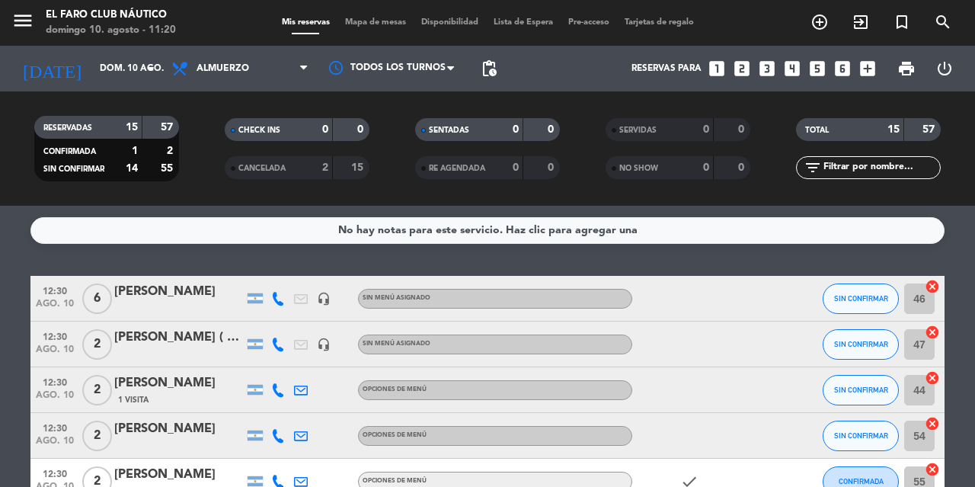
scroll to position [456, 0]
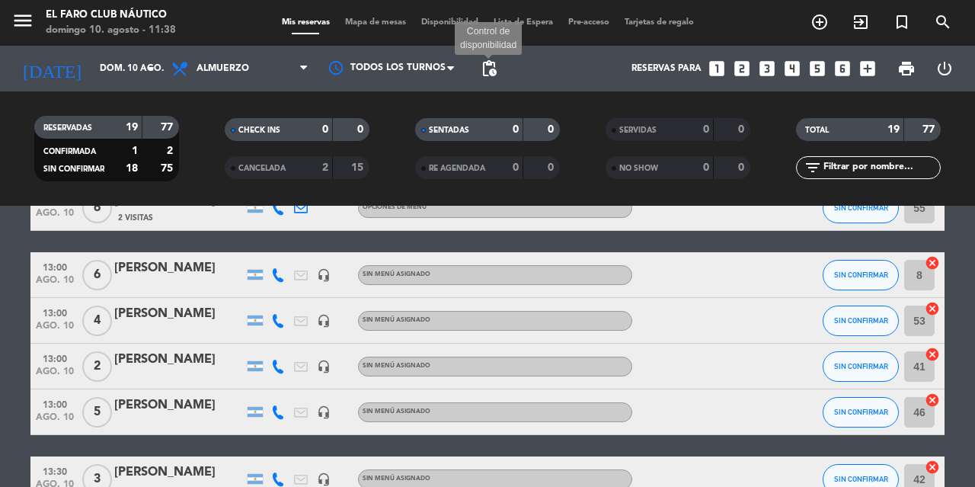
click at [488, 62] on span "pending_actions" at bounding box center [489, 68] width 18 height 18
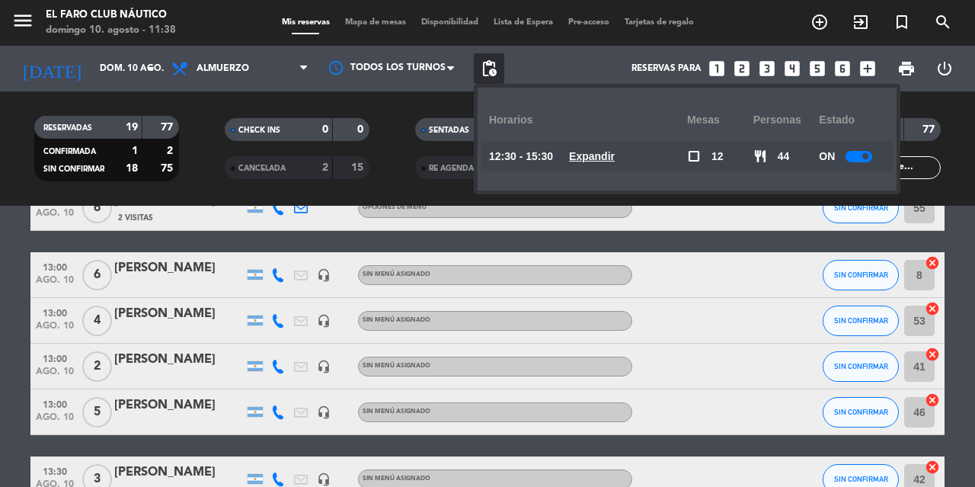
click at [858, 159] on div at bounding box center [858, 156] width 27 height 11
click at [394, 104] on div "RESERVADAS 19 77 CONFIRMADA 1 2 SIN CONFIRMAR 18 75 CHECK INS 0 0 CANCELADA 2 1…" at bounding box center [487, 148] width 975 height 114
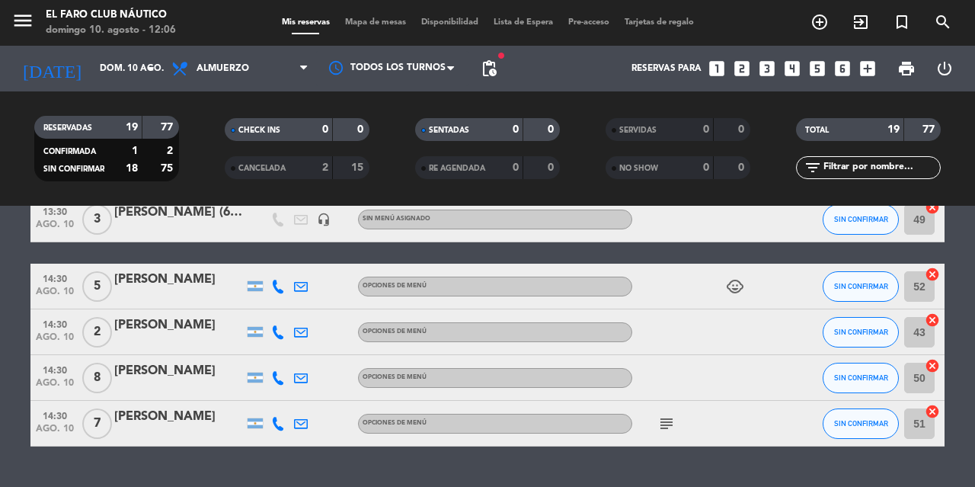
scroll to position [797, 0]
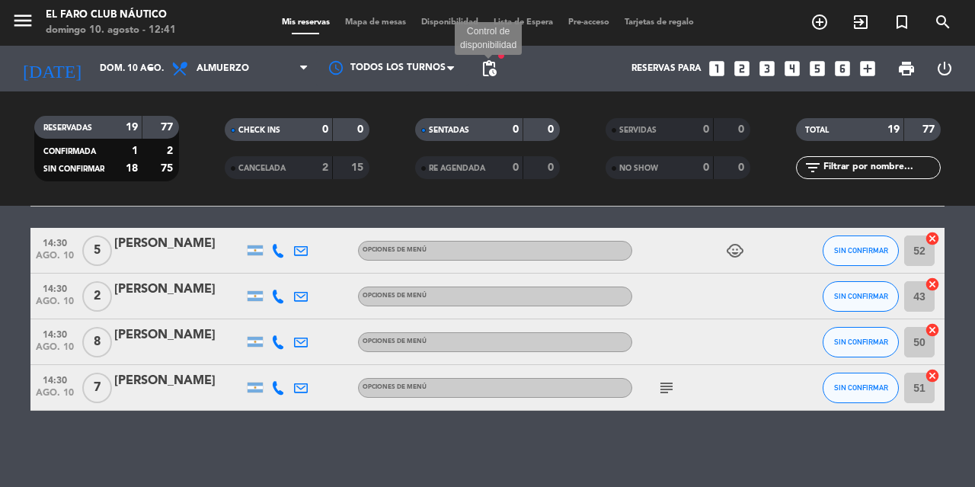
click at [493, 68] on span "pending_actions" at bounding box center [489, 68] width 18 height 18
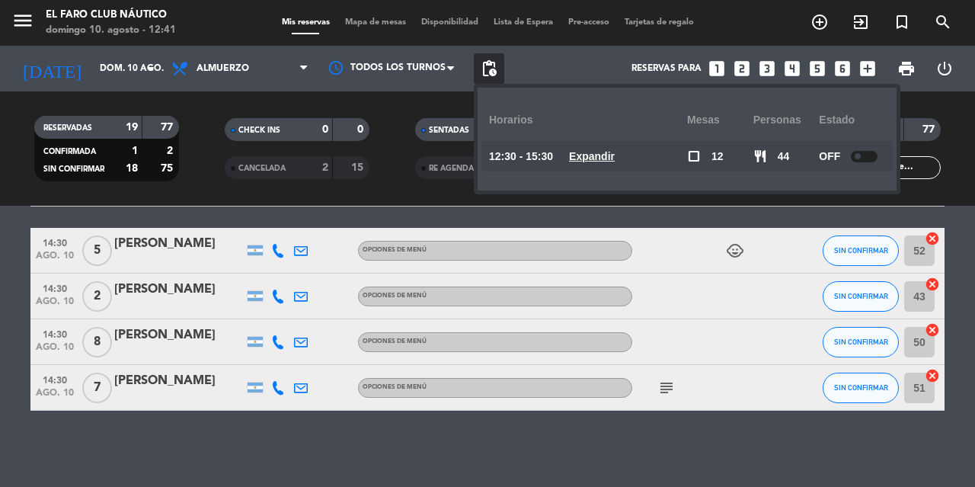
click at [525, 65] on div "Reservas para looks_one looks_two looks_3 looks_4 looks_5 looks_6 add_box" at bounding box center [693, 69] width 378 height 46
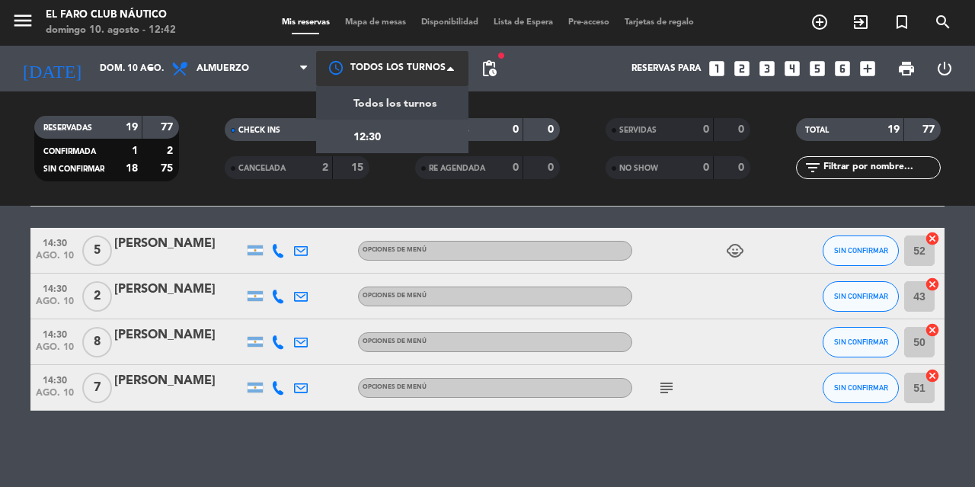
click at [446, 73] on div at bounding box center [392, 68] width 152 height 34
click at [439, 137] on div "12:30" at bounding box center [392, 137] width 152 height 34
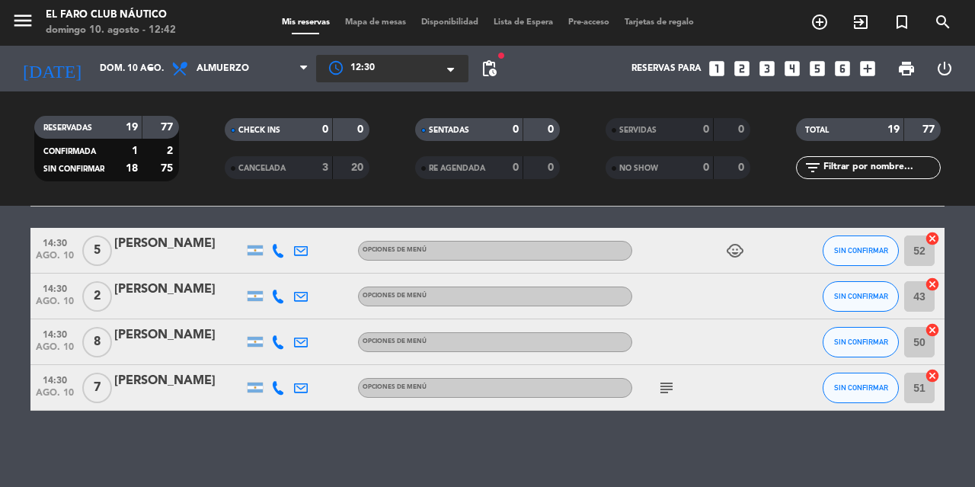
click at [457, 24] on span "Disponibilidad" at bounding box center [450, 22] width 72 height 8
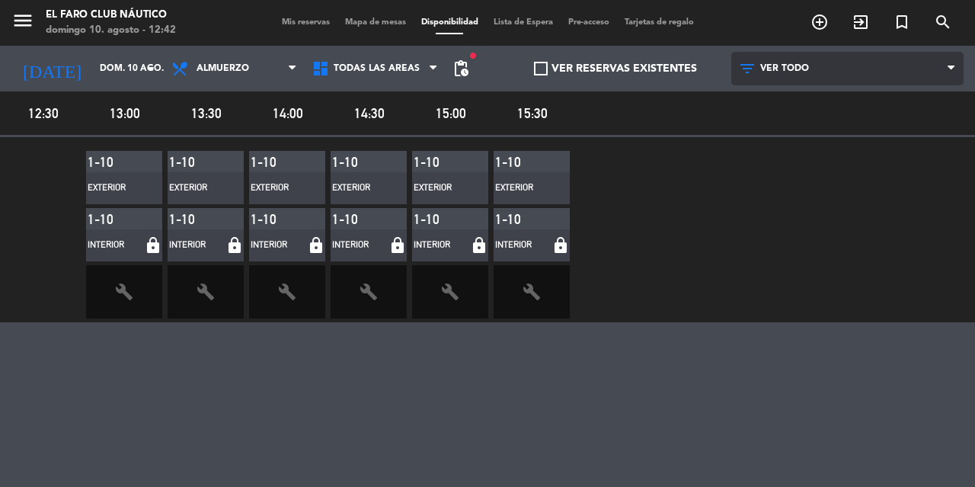
click at [947, 73] on icon at bounding box center [950, 68] width 7 height 12
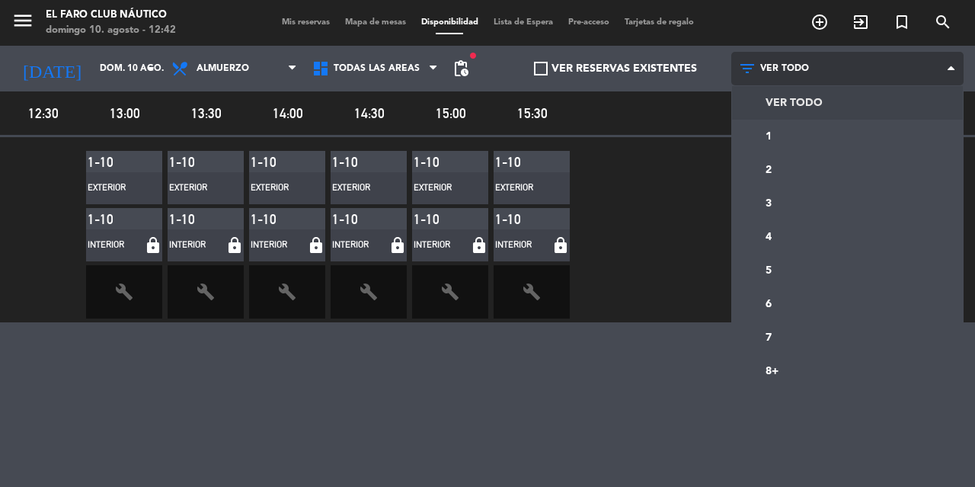
click at [931, 74] on span "VER TODO" at bounding box center [847, 69] width 232 height 34
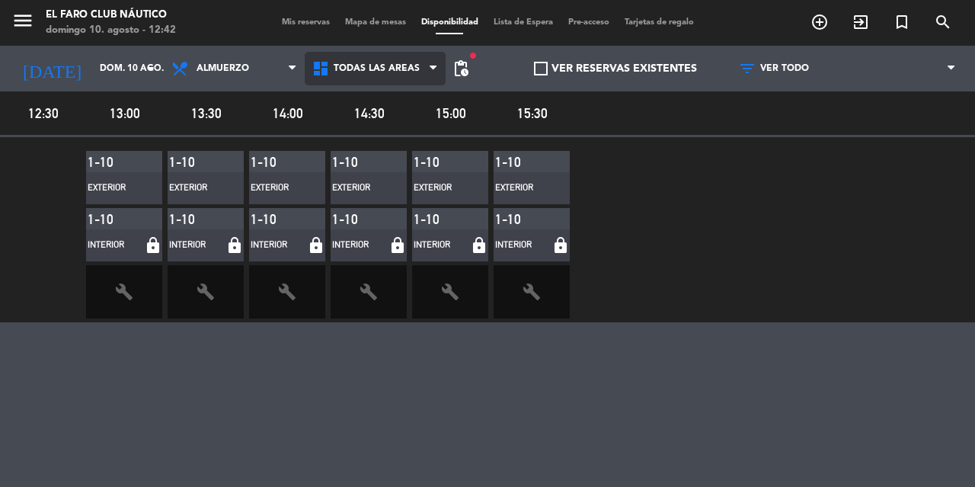
click at [426, 78] on span "Todas las áreas" at bounding box center [375, 69] width 141 height 34
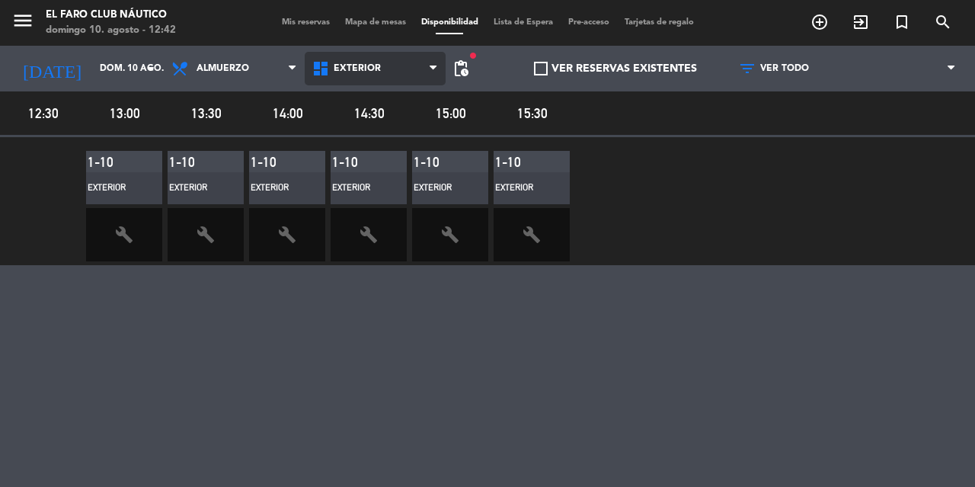
click at [373, 131] on main "menu El Faro Club Náutico [DATE] 10. agosto - 12:42 Mis reservas Mapa de mesas …" at bounding box center [487, 243] width 975 height 487
drag, startPoint x: 146, startPoint y: 173, endPoint x: 16, endPoint y: 215, distance: 136.8
click at [15, 215] on span at bounding box center [40, 208] width 81 height 114
click at [125, 113] on span "13:00" at bounding box center [124, 113] width 77 height 22
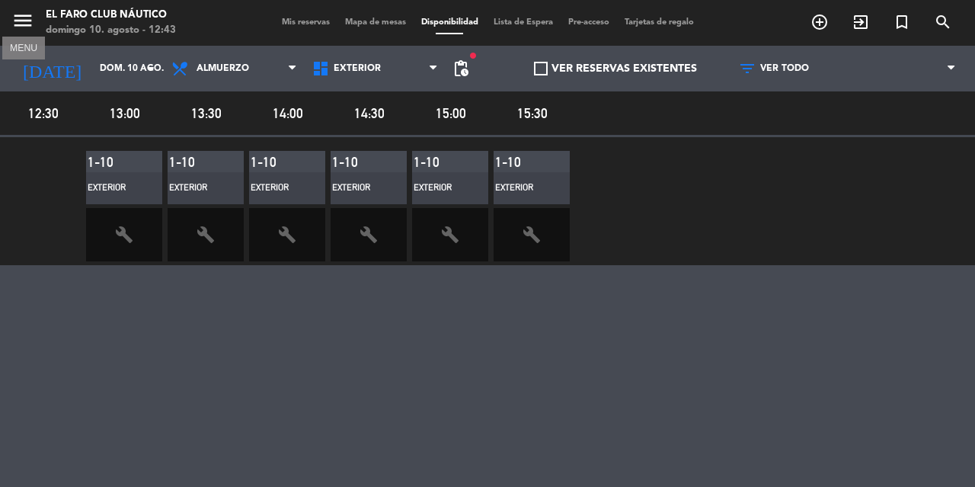
click at [24, 26] on icon "menu" at bounding box center [22, 20] width 23 height 23
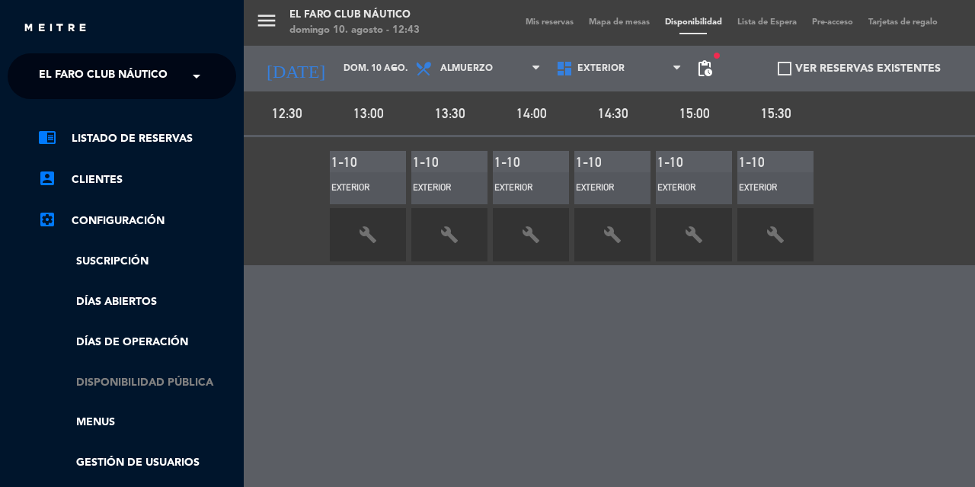
click at [187, 374] on link "Disponibilidad pública" at bounding box center [137, 383] width 198 height 18
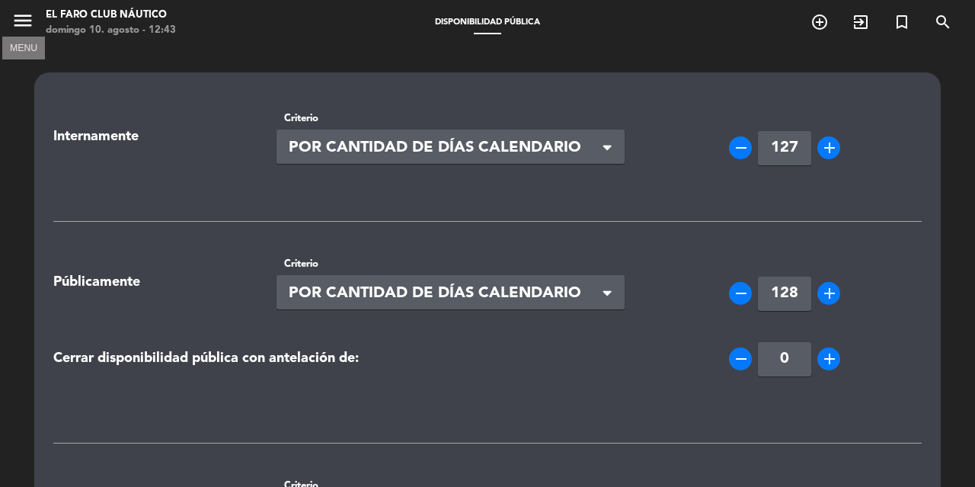
click at [18, 27] on icon "menu" at bounding box center [22, 20] width 23 height 23
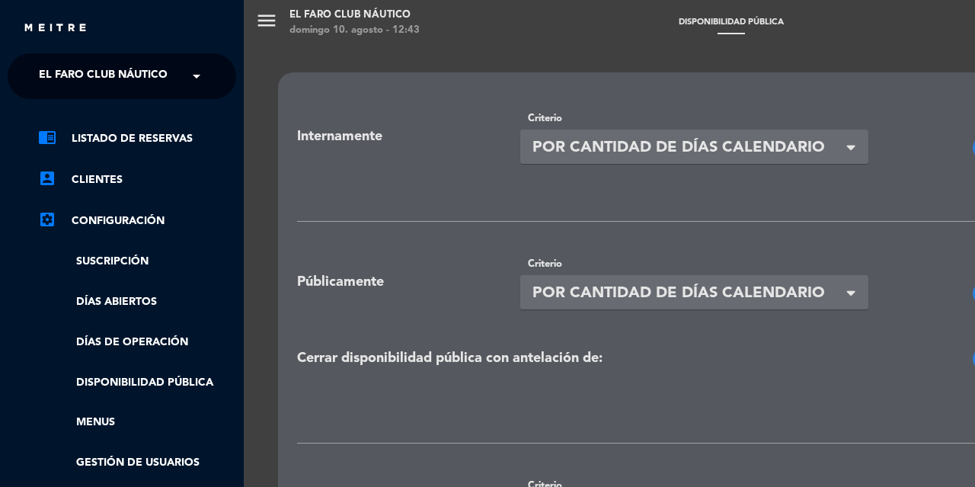
click at [133, 327] on ul "chrome_reader_mode Listado de Reservas account_box Clientes settings_applicatio…" at bounding box center [122, 320] width 228 height 382
click at [133, 335] on link "Días de Operación" at bounding box center [137, 343] width 198 height 18
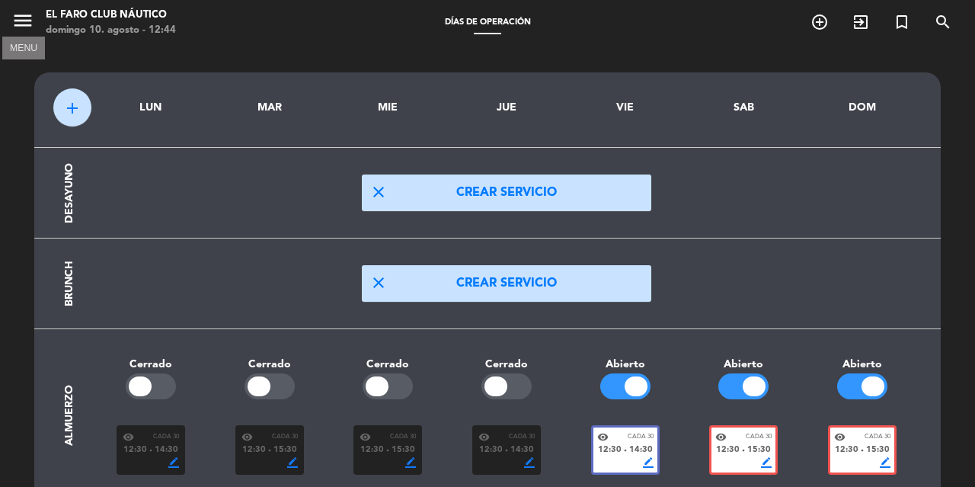
click at [28, 27] on icon "menu" at bounding box center [22, 20] width 23 height 23
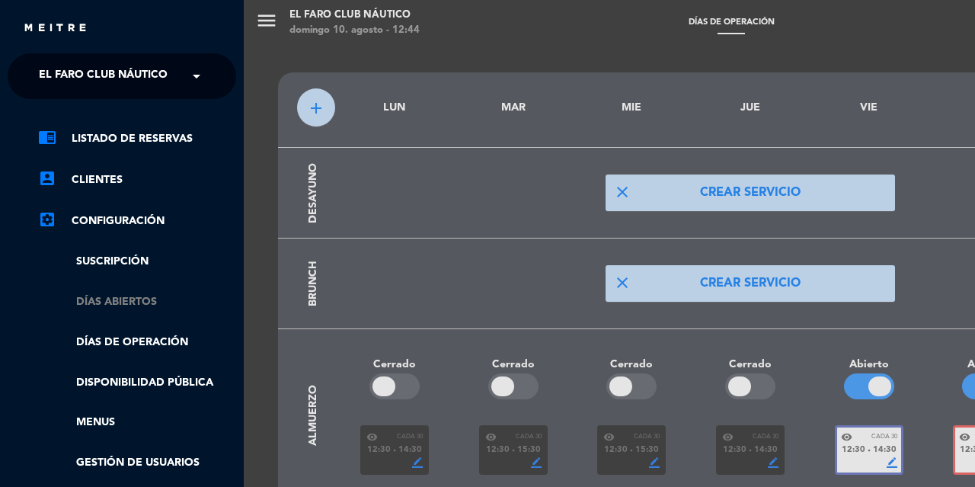
click at [128, 305] on link "Días abiertos" at bounding box center [137, 302] width 198 height 18
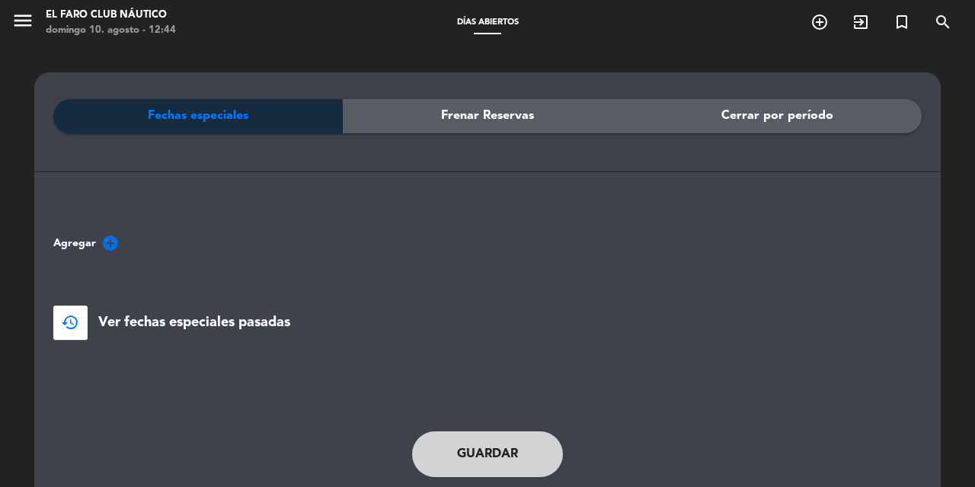
click at [481, 126] on span "Frenar Reservas" at bounding box center [487, 116] width 93 height 20
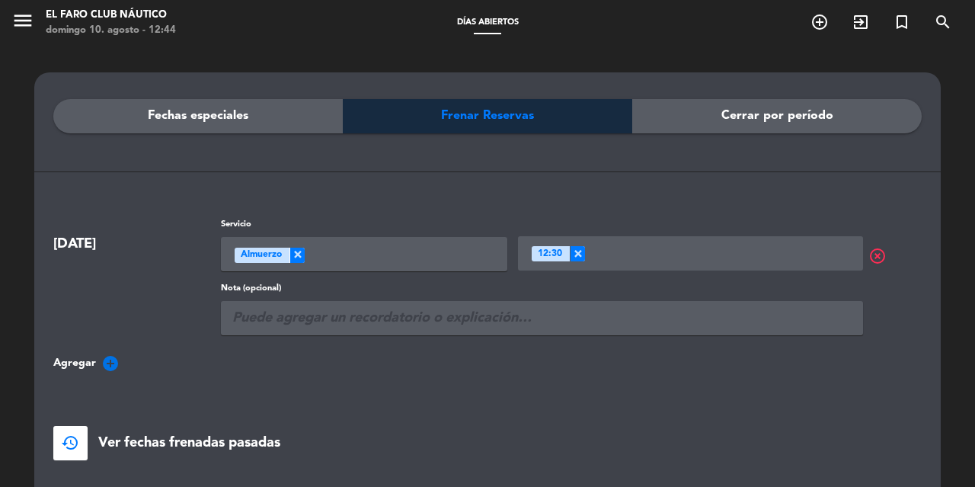
click at [647, 254] on input "text" at bounding box center [720, 253] width 270 height 19
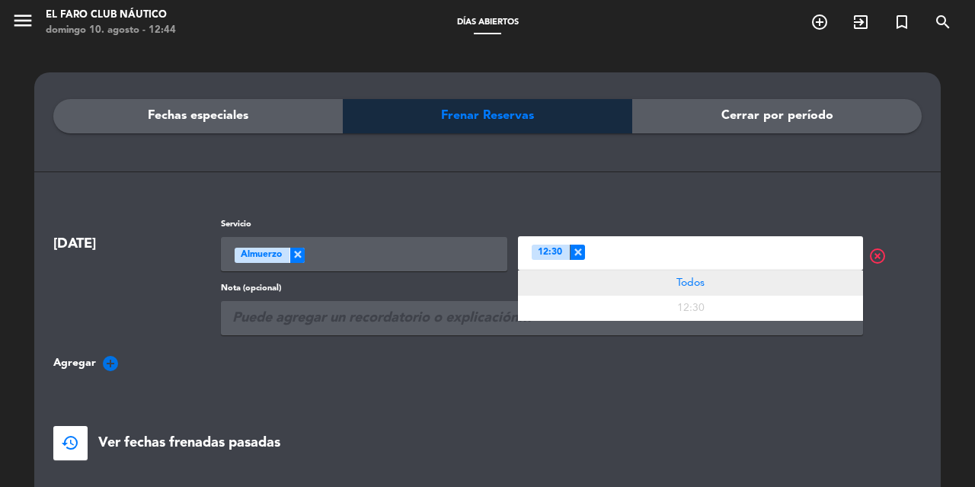
click at [677, 283] on span "Todos" at bounding box center [690, 282] width 28 height 11
click at [677, 290] on div "Todos" at bounding box center [690, 282] width 345 height 25
click at [692, 274] on div "Todos" at bounding box center [690, 282] width 345 height 25
click at [578, 248] on span "×" at bounding box center [577, 251] width 15 height 15
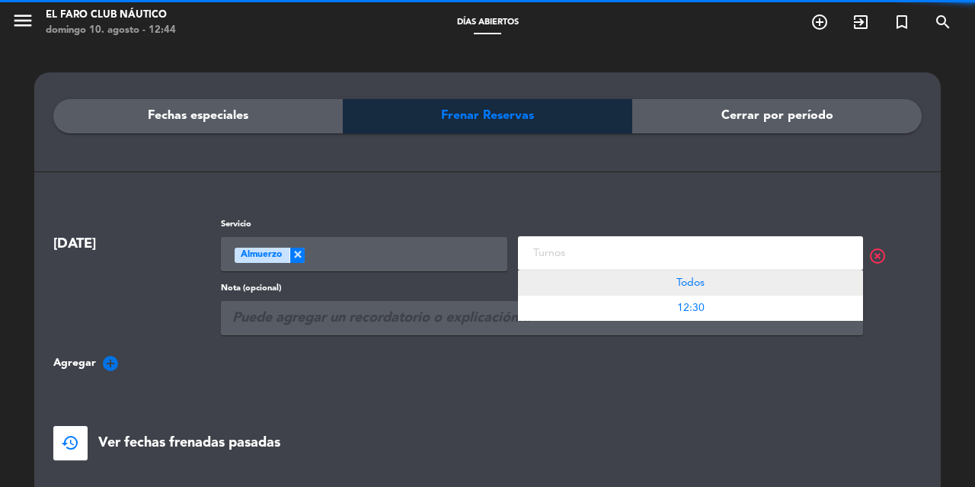
click at [717, 281] on div "Todos" at bounding box center [690, 282] width 345 height 25
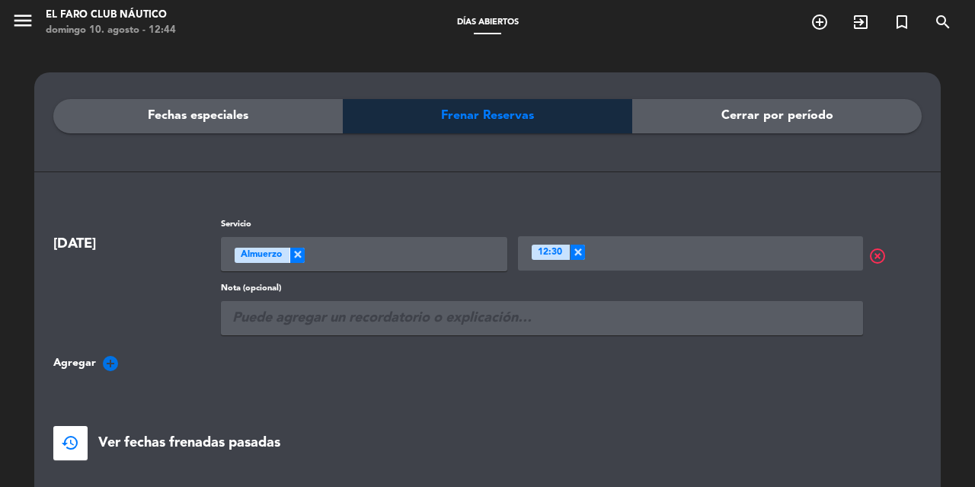
drag, startPoint x: 466, startPoint y: 391, endPoint x: 480, endPoint y: 399, distance: 15.7
click at [467, 392] on div "[DATE] Servicio Seleccione un servicio × Almuerzo × Turnos × 12:30 × highlight_…" at bounding box center [487, 339] width 868 height 242
click at [116, 364] on icon "add_circle" at bounding box center [110, 363] width 18 height 18
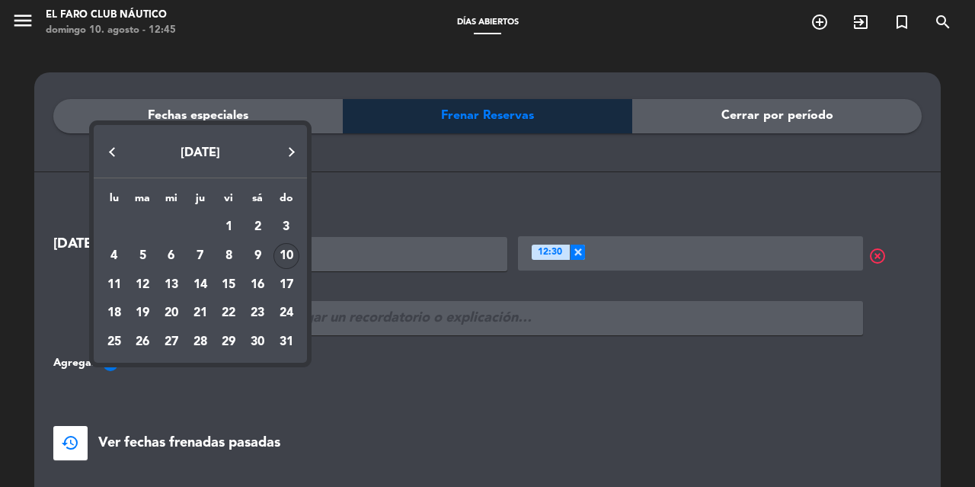
click at [287, 248] on div "10" at bounding box center [286, 256] width 26 height 26
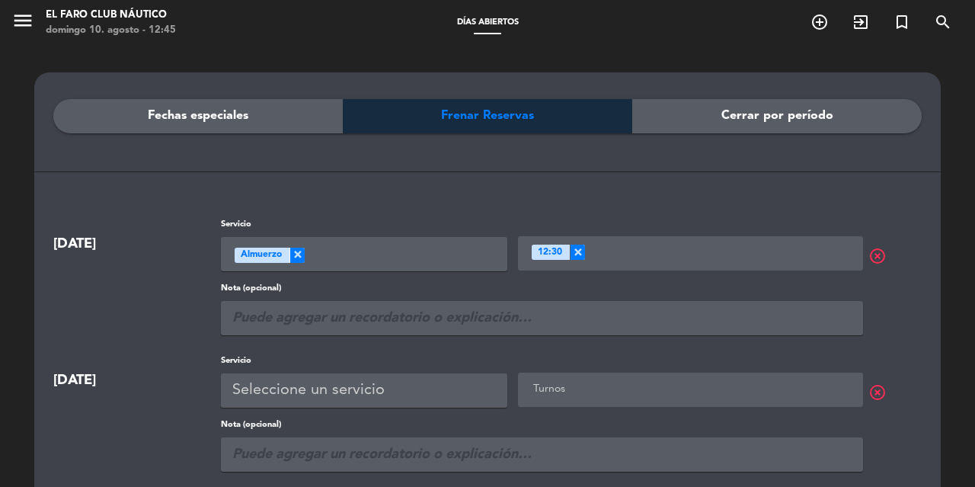
click at [647, 400] on ng-select "Turnos" at bounding box center [690, 389] width 345 height 34
click at [348, 390] on div "Seleccione un servicio" at bounding box center [308, 390] width 152 height 25
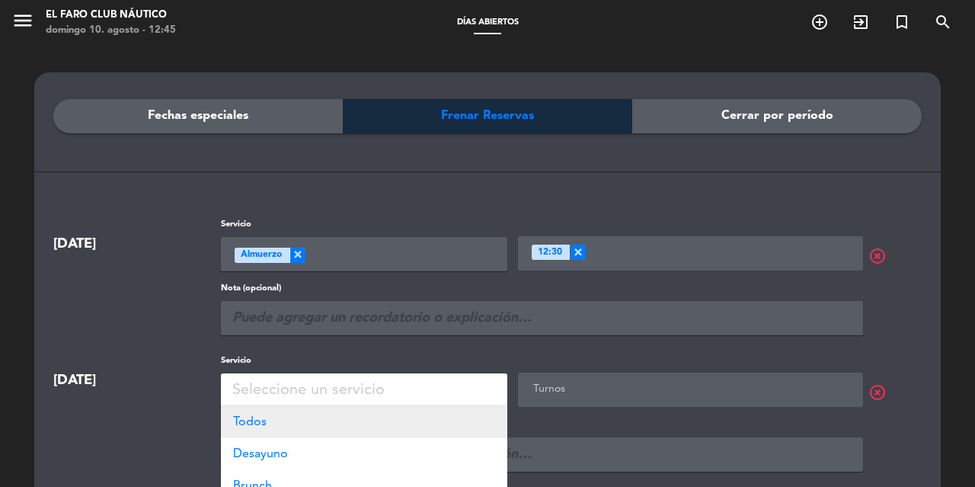
click at [305, 420] on div "Todos" at bounding box center [364, 422] width 286 height 32
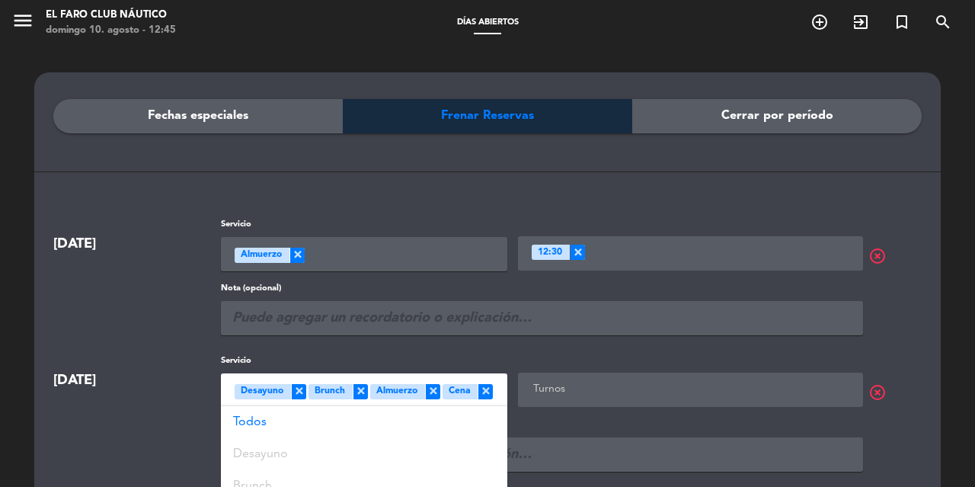
click at [690, 428] on label "Nota (opcional)" at bounding box center [542, 425] width 642 height 14
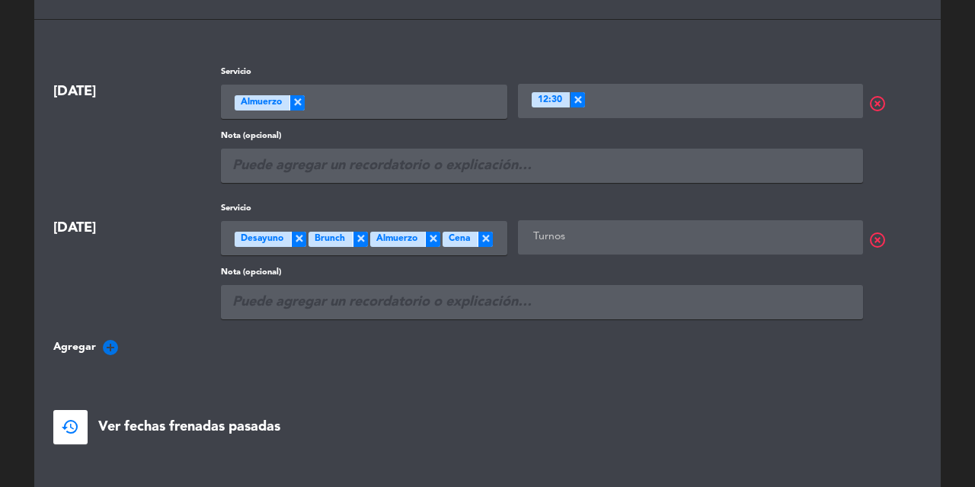
click at [672, 242] on input "text" at bounding box center [691, 235] width 325 height 19
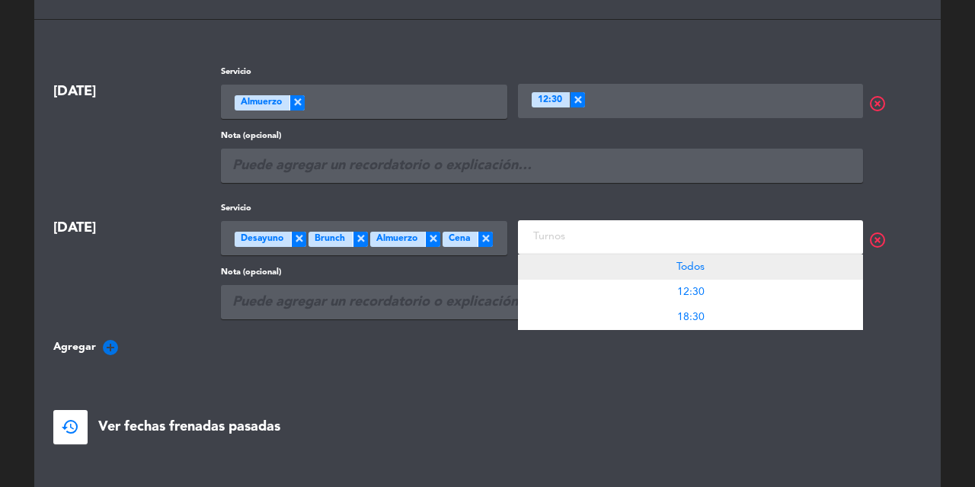
click at [702, 276] on div "Todos" at bounding box center [690, 266] width 345 height 25
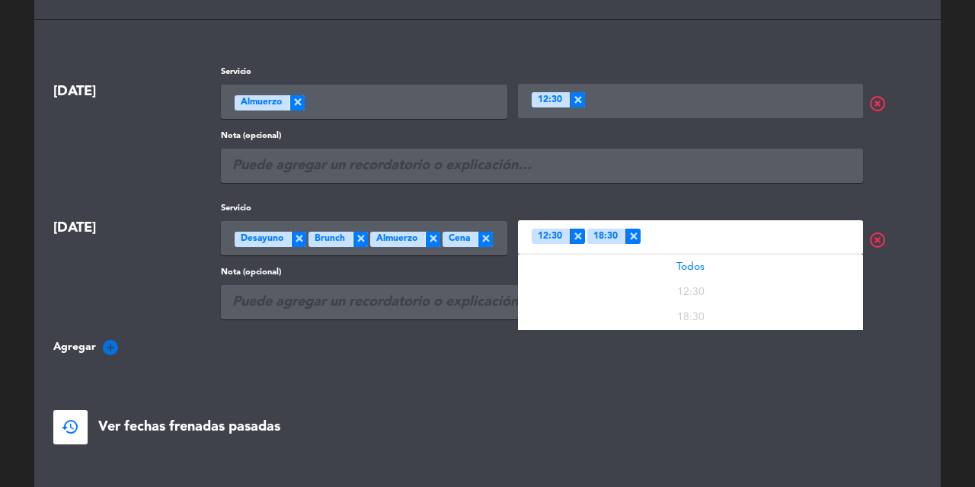
click at [659, 364] on div "[DATE] Servicio Seleccione un servicio × Almuerzo × Turnos × 12:30 × highlight_…" at bounding box center [487, 254] width 868 height 378
